Goal: Complete application form: Complete application form

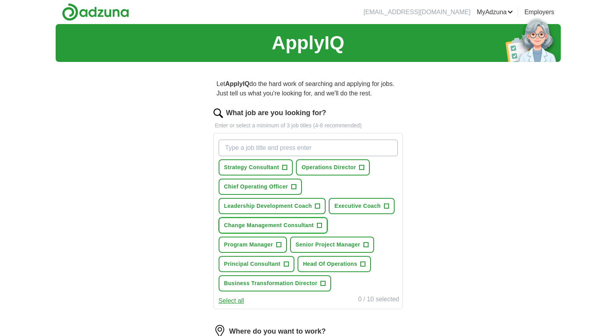
click at [321, 224] on span "+" at bounding box center [319, 226] width 5 height 6
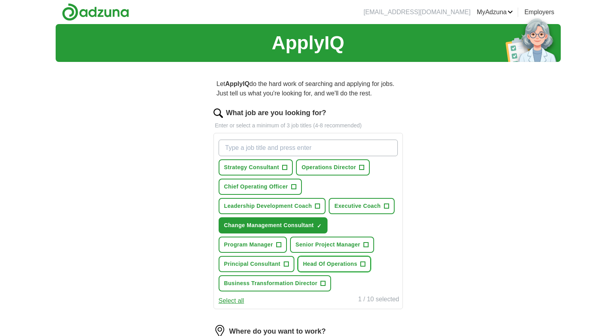
click at [321, 272] on button "Head Of Operations +" at bounding box center [335, 264] width 74 height 16
click at [252, 284] on span "Business Transformation Director" at bounding box center [271, 283] width 94 height 8
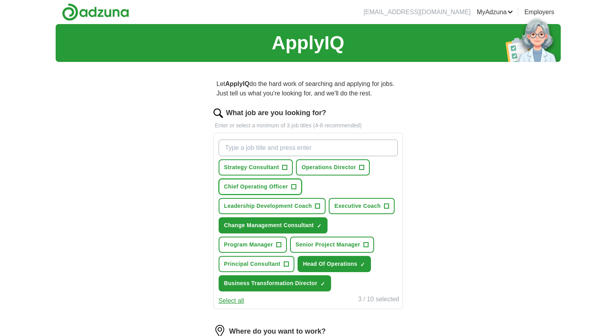
click at [246, 187] on span "Chief Operating Officer" at bounding box center [256, 187] width 64 height 8
click at [265, 207] on span "Leadership Development Coach" at bounding box center [268, 206] width 88 height 8
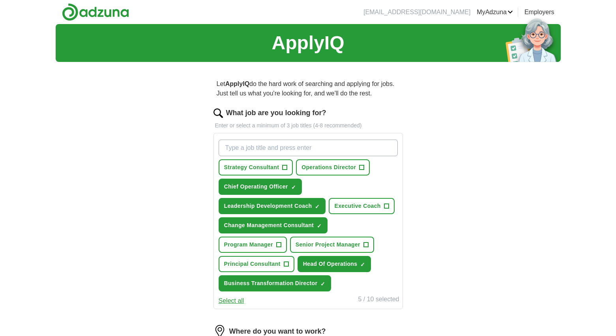
click at [237, 148] on input "What job are you looking for?" at bounding box center [308, 148] width 179 height 17
type input "chief people officer"
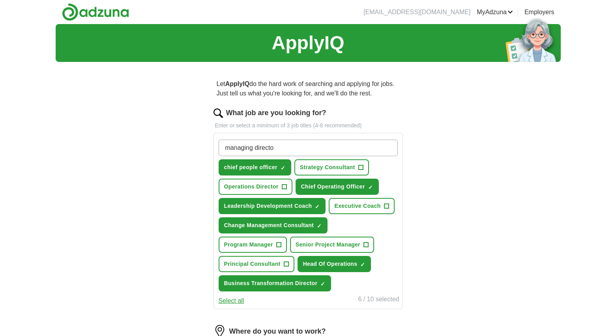
type input "managing director"
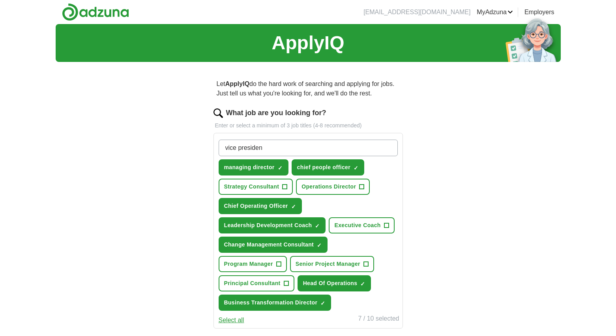
type input "vice president"
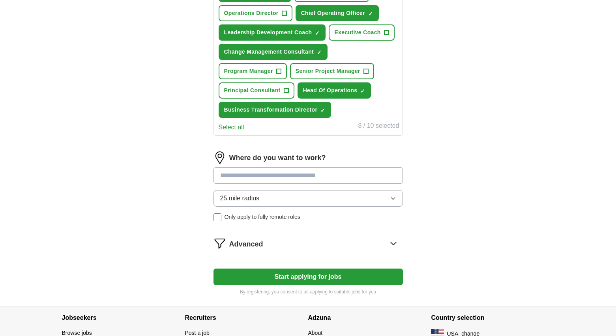
scroll to position [196, 0]
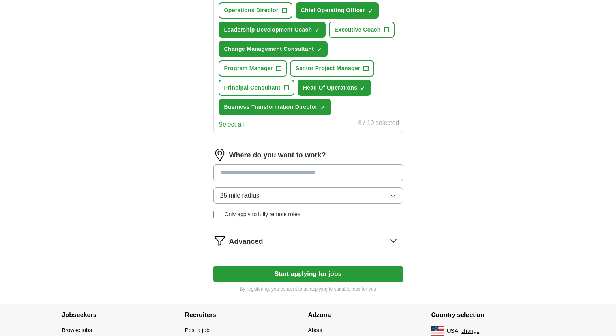
click at [245, 179] on input at bounding box center [308, 173] width 189 height 17
type input "*"
type input "******"
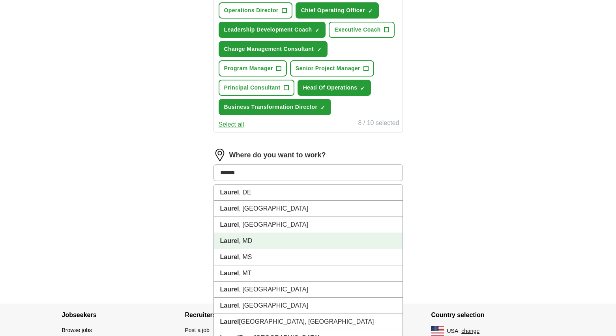
click at [259, 240] on li "[GEOGRAPHIC_DATA] , [GEOGRAPHIC_DATA]" at bounding box center [308, 241] width 189 height 16
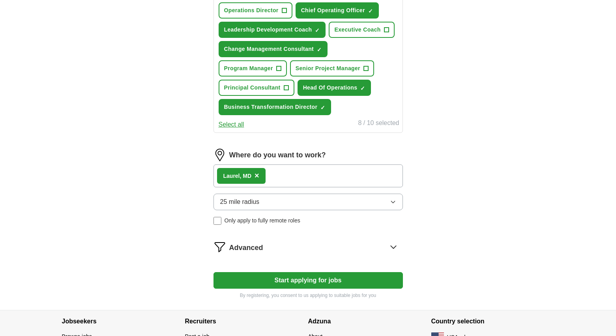
click at [261, 277] on button "Start applying for jobs" at bounding box center [308, 280] width 189 height 17
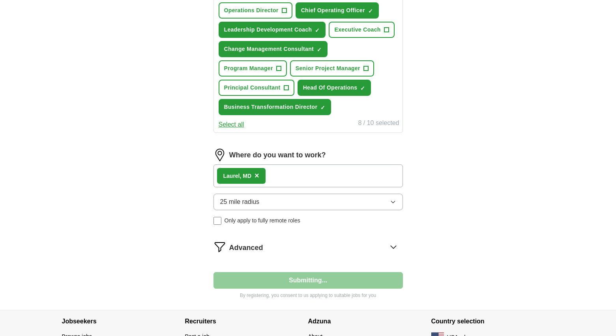
select select "**"
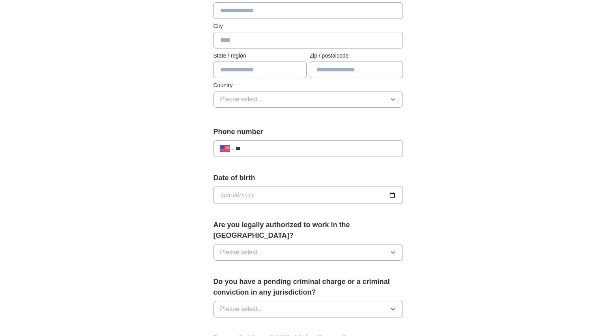
scroll to position [193, 0]
click at [281, 245] on button "Please select..." at bounding box center [308, 252] width 189 height 17
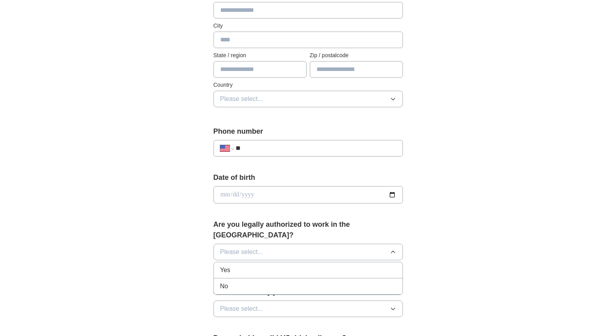
click at [277, 266] on div "Yes" at bounding box center [308, 270] width 176 height 9
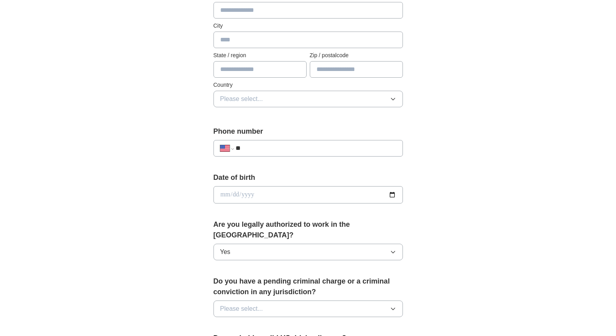
click at [279, 301] on button "Please select..." at bounding box center [308, 309] width 189 height 17
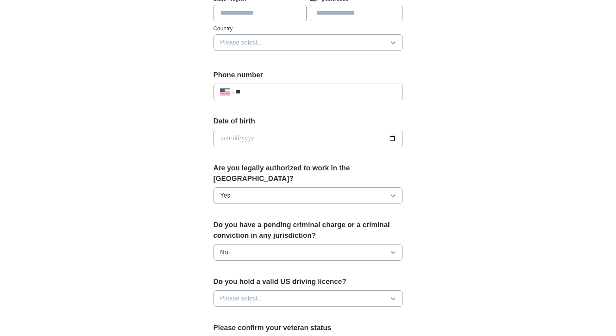
scroll to position [251, 0]
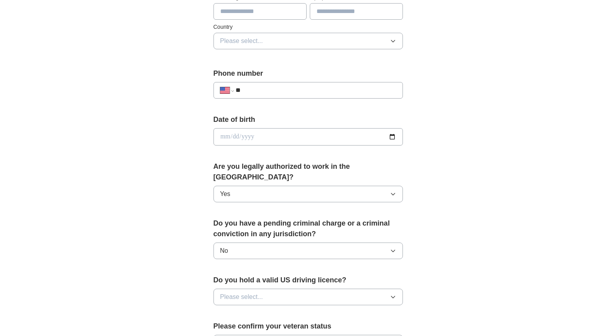
click at [285, 289] on button "Please select..." at bounding box center [308, 297] width 189 height 17
click at [283, 311] on div "Yes" at bounding box center [308, 315] width 176 height 9
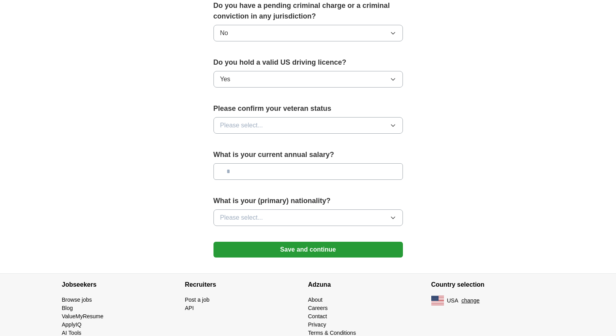
scroll to position [470, 0]
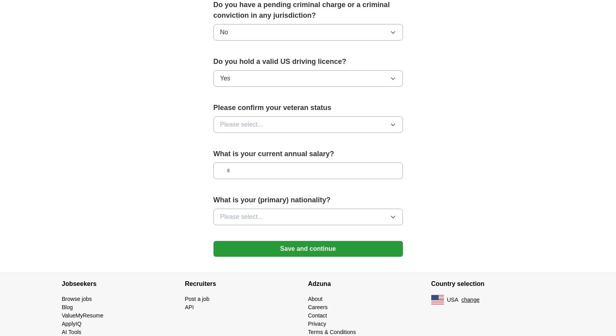
click at [251, 212] on span "Please select..." at bounding box center [241, 216] width 43 height 9
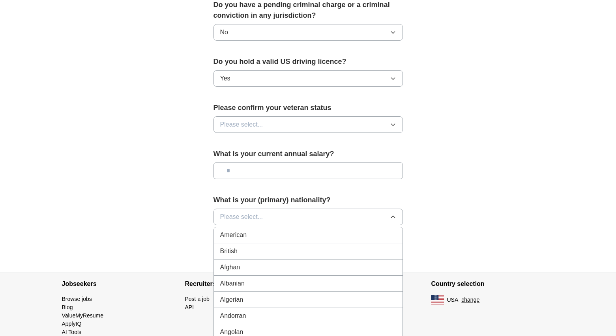
click at [251, 231] on li "American" at bounding box center [308, 235] width 189 height 16
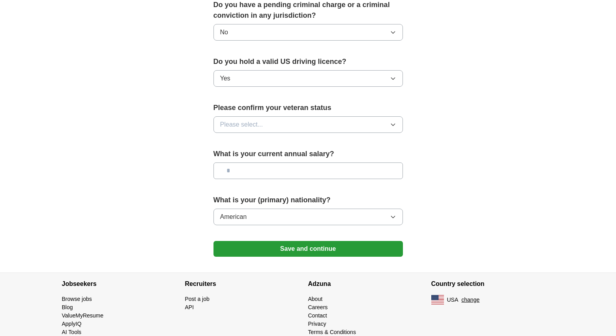
click at [262, 120] on span "Please select..." at bounding box center [241, 124] width 43 height 9
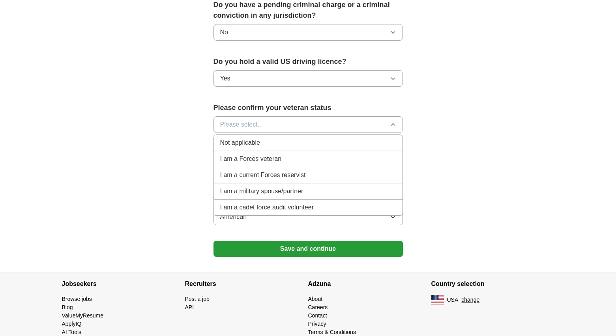
click at [251, 138] on span "Not applicable" at bounding box center [240, 142] width 40 height 9
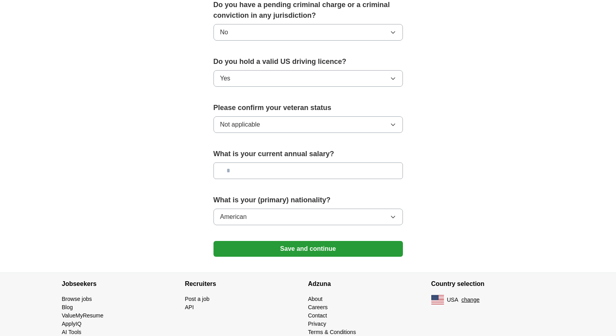
click at [269, 242] on button "Save and continue" at bounding box center [308, 249] width 189 height 16
